Goal: Contribute content: Add original content to the website for others to see

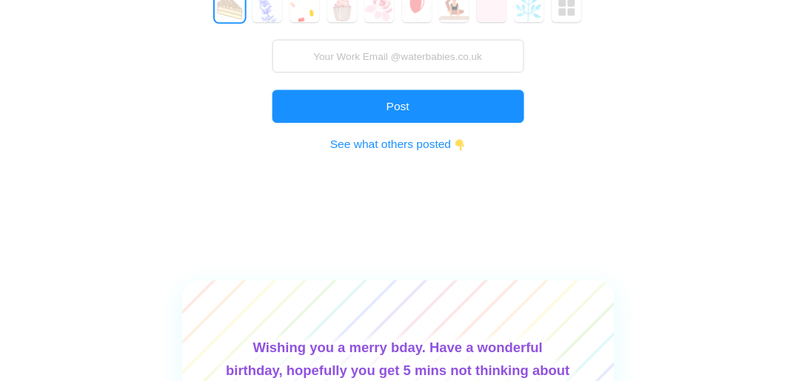
scroll to position [296, 0]
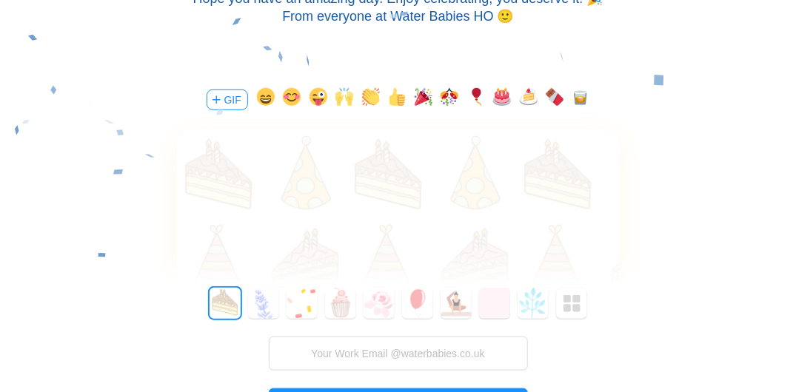
click at [372, 335] on div "0 1 2 3 4 5 6 7 8 9 10 11 12 13 14 15 16 17 18 19 20 21 22 23 24 25 26 27 28 29…" at bounding box center [398, 390] width 487 height 204
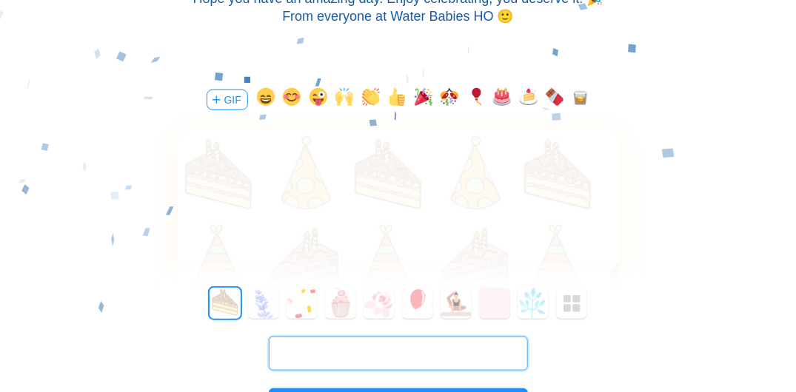
click at [375, 352] on input "text" at bounding box center [398, 354] width 259 height 34
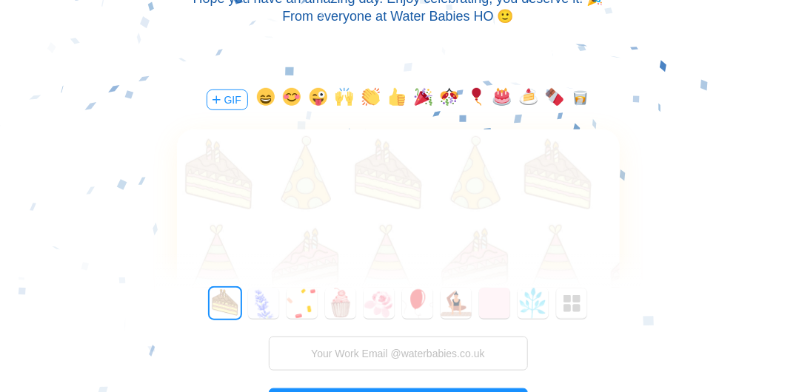
click at [264, 153] on div at bounding box center [398, 173] width 443 height 86
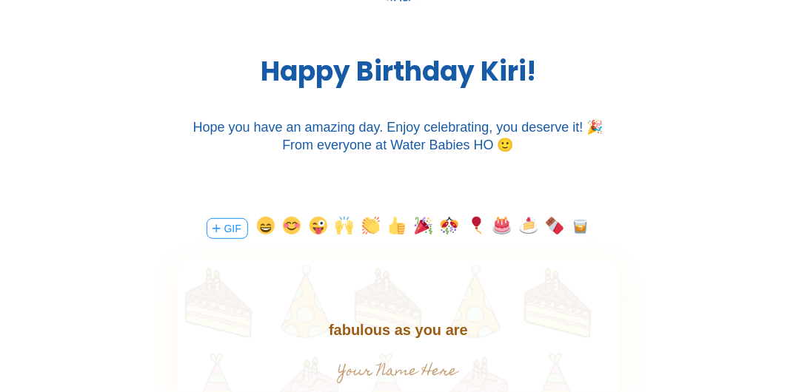
scroll to position [148, 0]
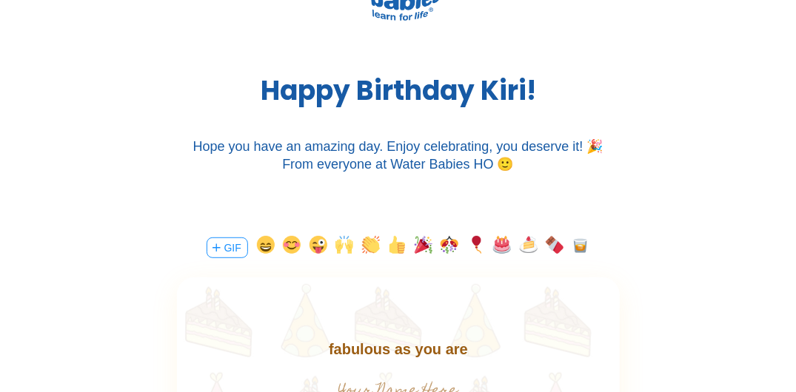
click at [547, 175] on div "H a p p y B i r t h d a y K i r i ! Hope you have an amazing day. Enjoy celebra…" at bounding box center [398, 62] width 796 height 311
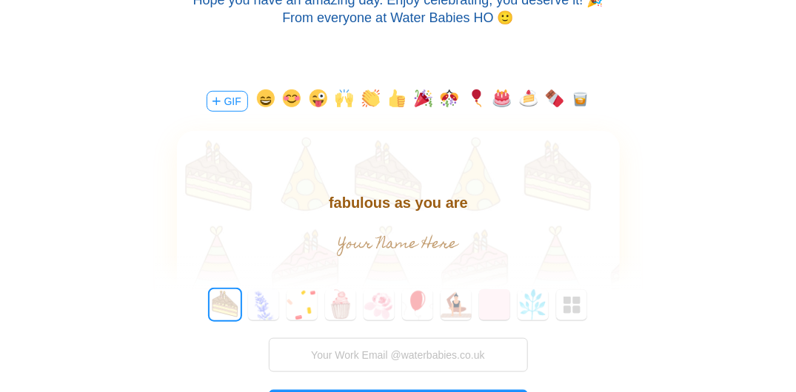
scroll to position [296, 0]
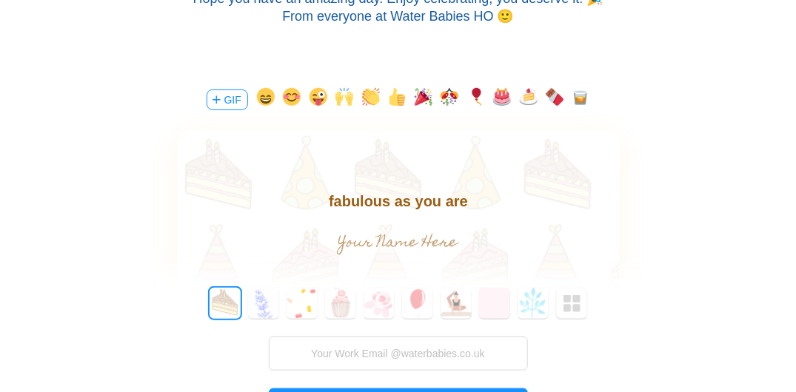
click at [446, 205] on body "Happy birthday gorgeous one! Hope you have a day as fabulous as you are" at bounding box center [397, 188] width 443 height 47
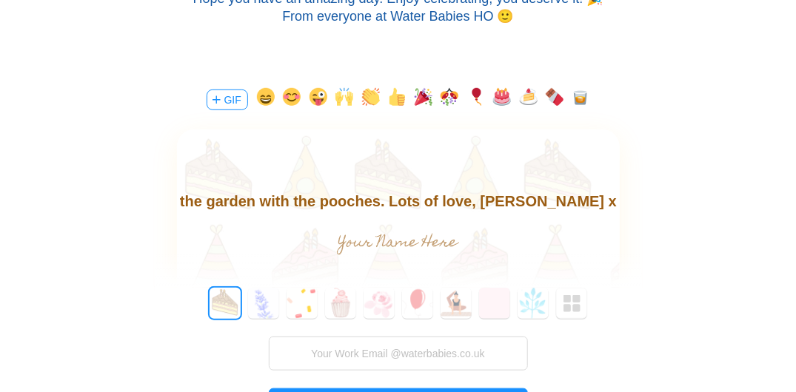
scroll to position [444, 0]
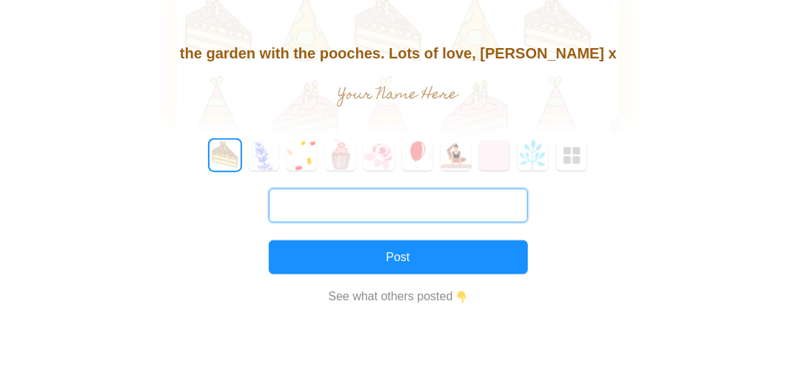
click at [347, 209] on input "text" at bounding box center [398, 206] width 259 height 34
drag, startPoint x: 395, startPoint y: 207, endPoint x: 406, endPoint y: 210, distance: 11.0
click at [395, 207] on input "text" at bounding box center [398, 206] width 259 height 34
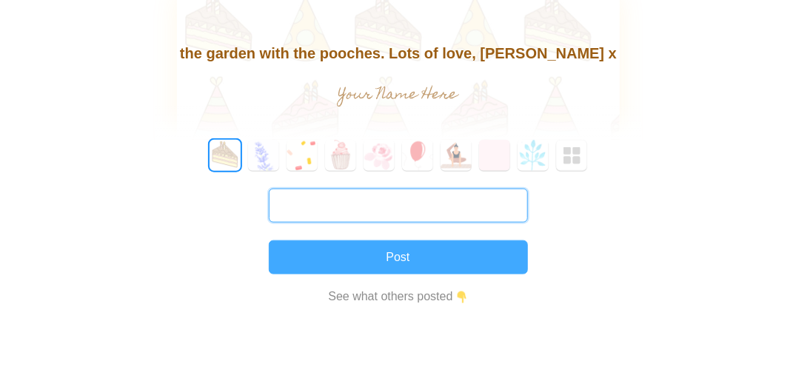
type input "[PERSON_NAME][EMAIL_ADDRESS][PERSON_NAME][DOMAIN_NAME]"
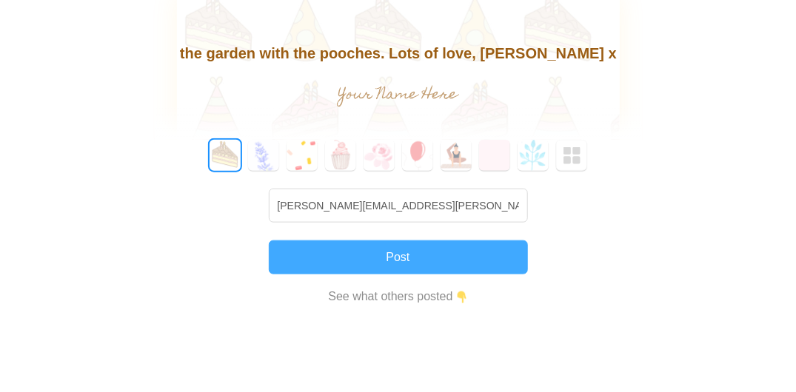
click at [435, 264] on button "Post" at bounding box center [398, 258] width 259 height 34
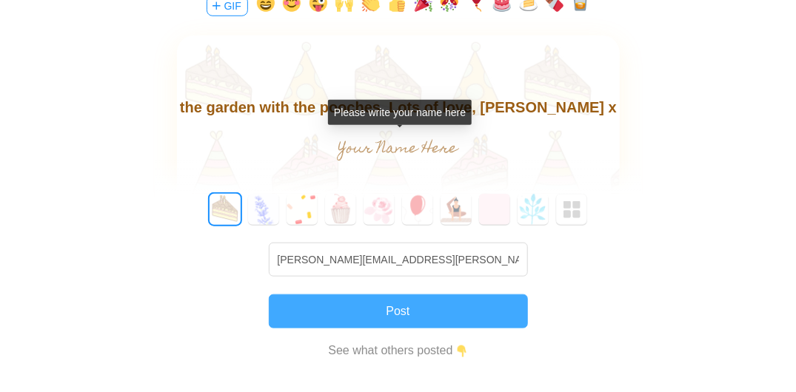
scroll to position [342, 0]
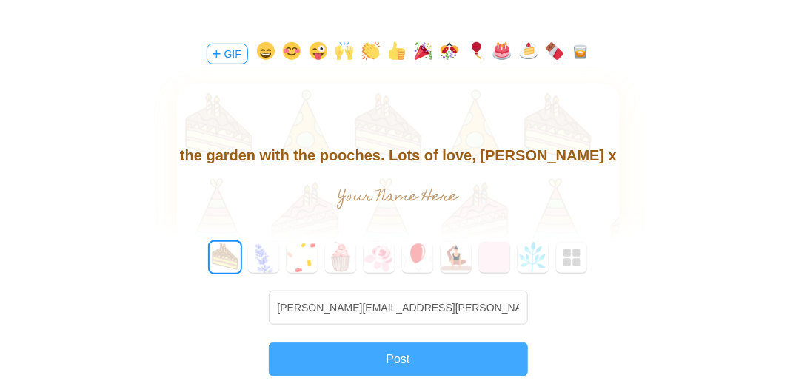
click at [412, 355] on button "Post" at bounding box center [398, 360] width 259 height 34
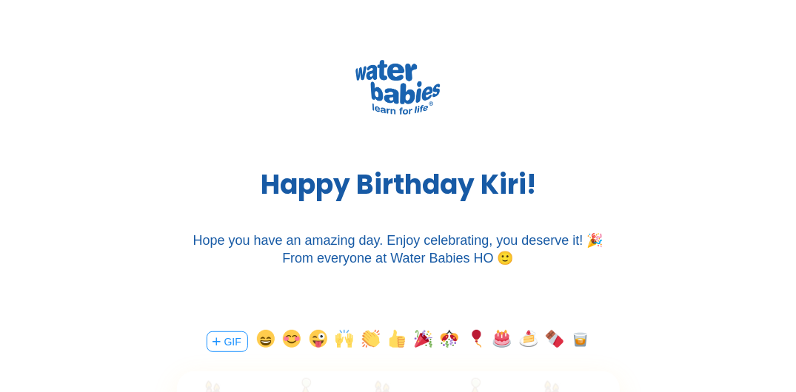
scroll to position [46, 0]
